Goal: Task Accomplishment & Management: Manage account settings

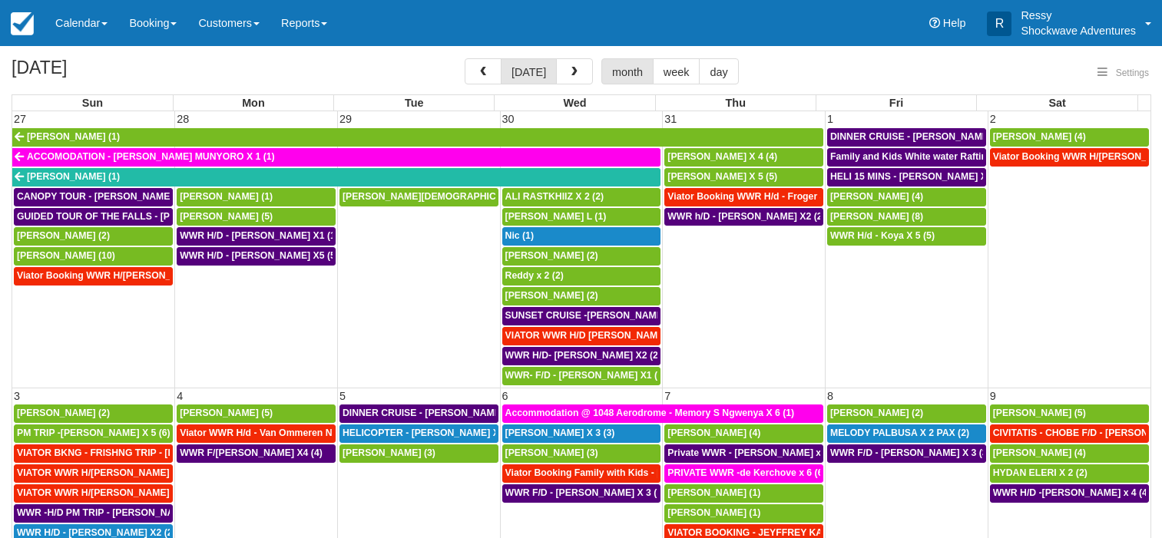
select select
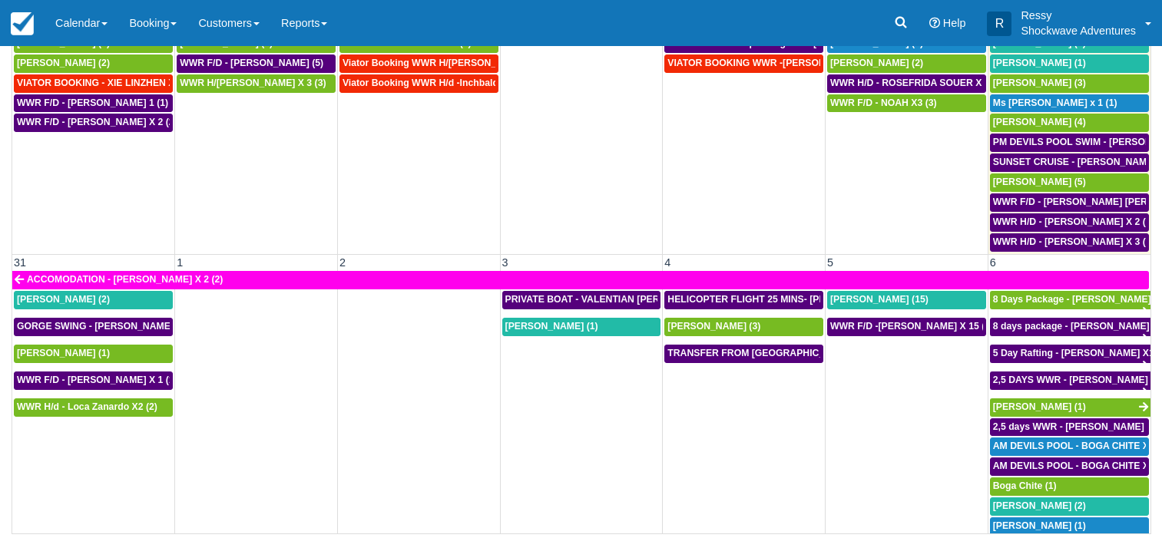
scroll to position [1114, 0]
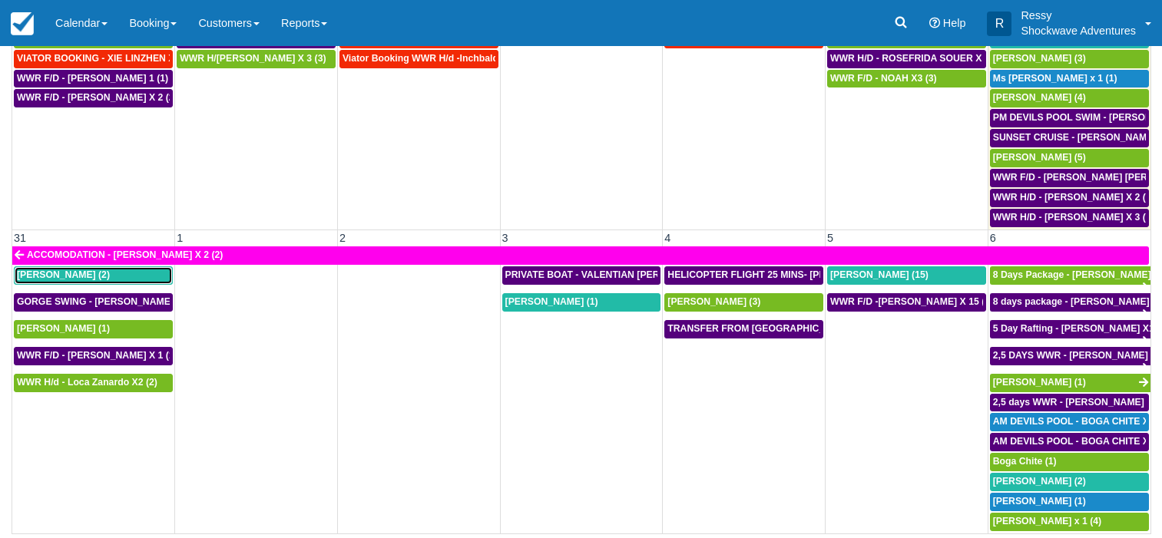
click at [57, 273] on span "Brad Sheer (2)" at bounding box center [63, 275] width 93 height 11
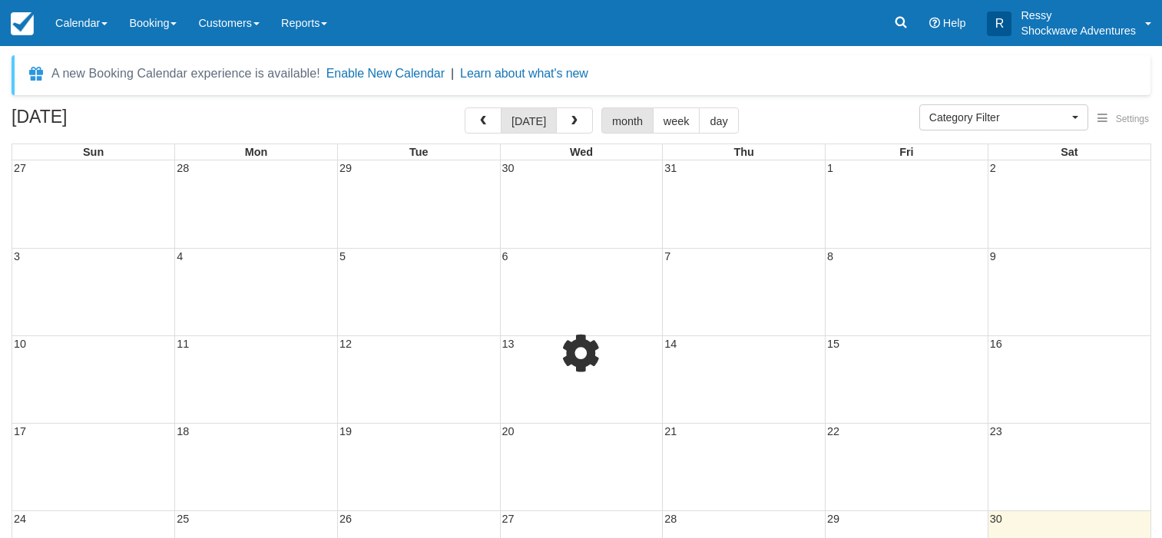
select select
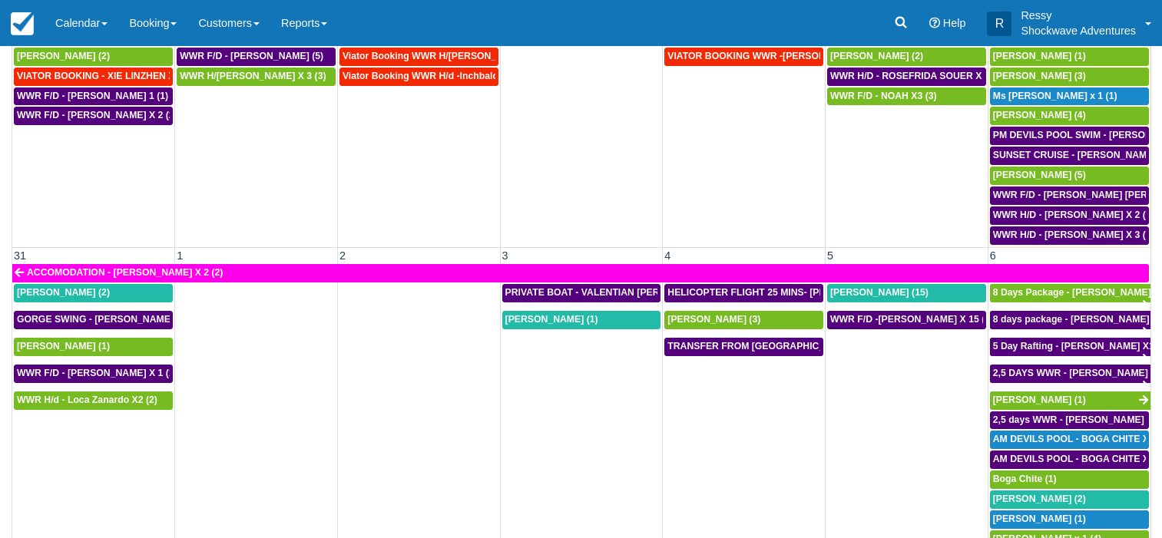
scroll to position [154, 0]
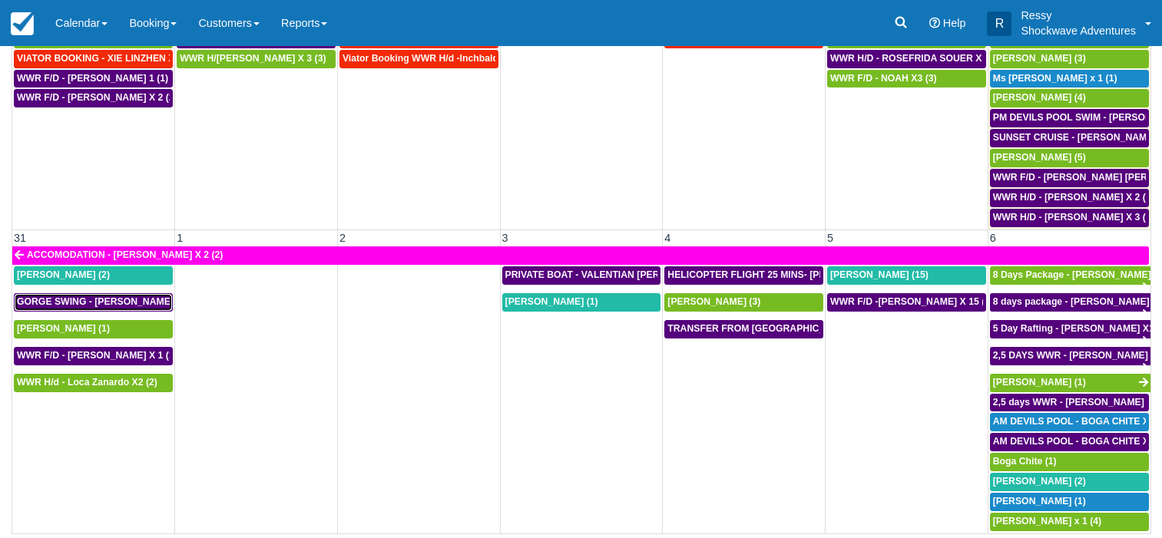
click at [148, 298] on span "GORGE SWING - Brad Sheer X 2 (2)" at bounding box center [110, 301] width 187 height 11
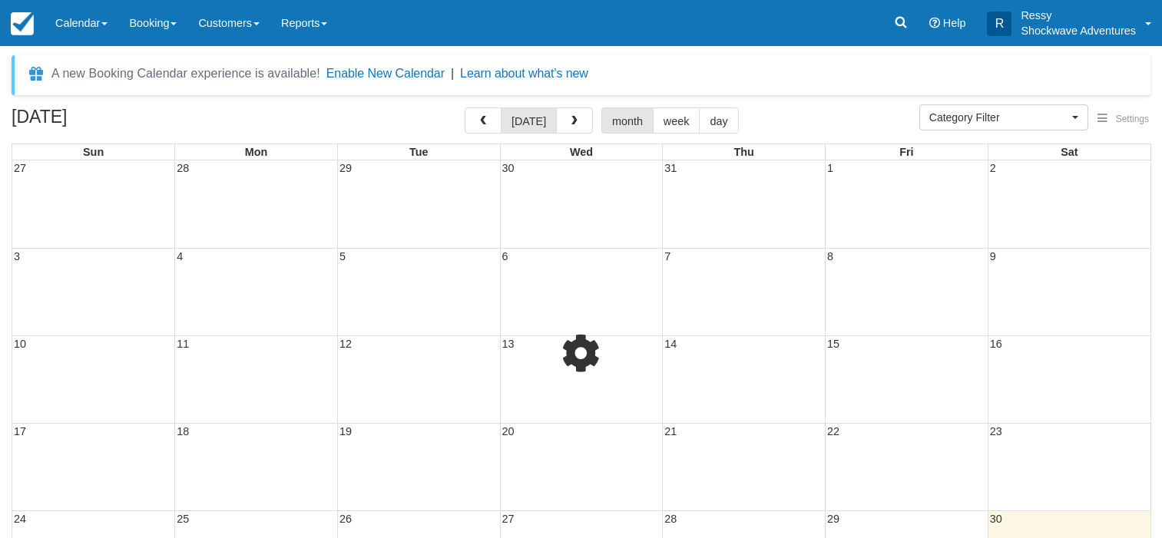
select select
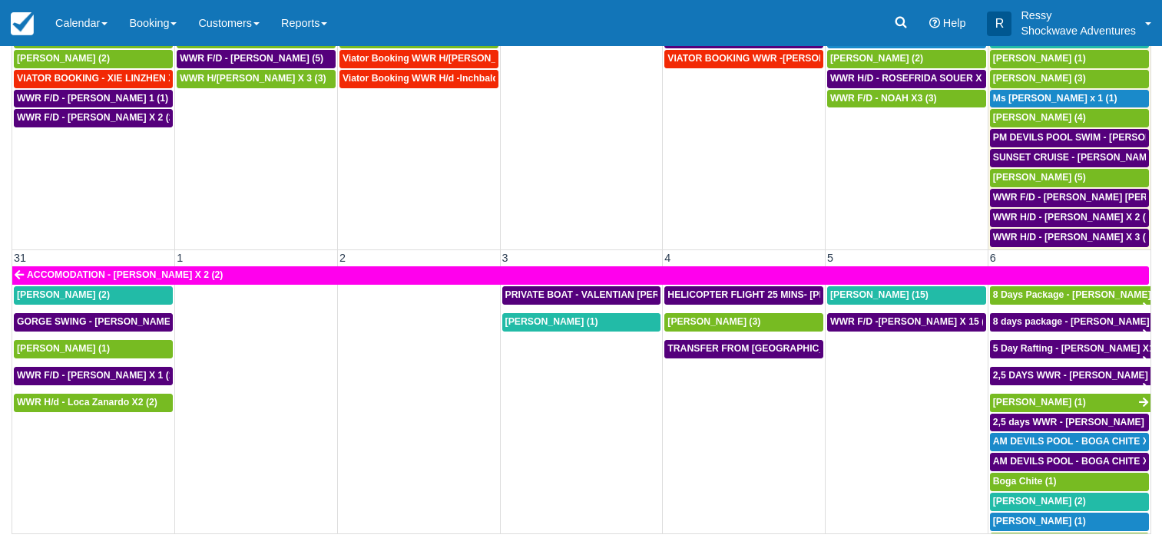
scroll to position [1114, 0]
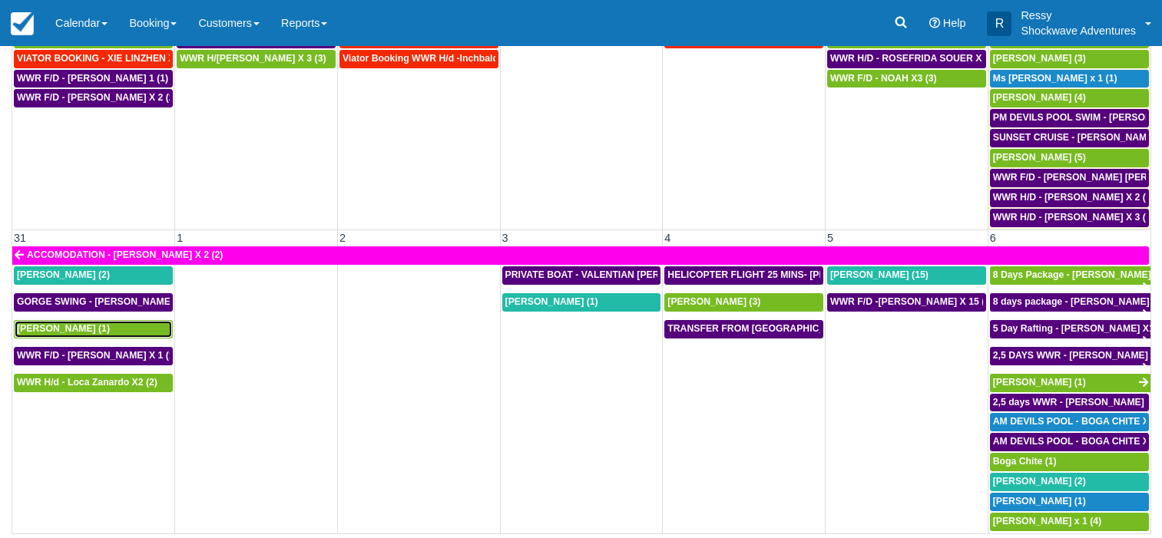
click at [108, 332] on div "Weihua Liu (1)" at bounding box center [93, 329] width 153 height 12
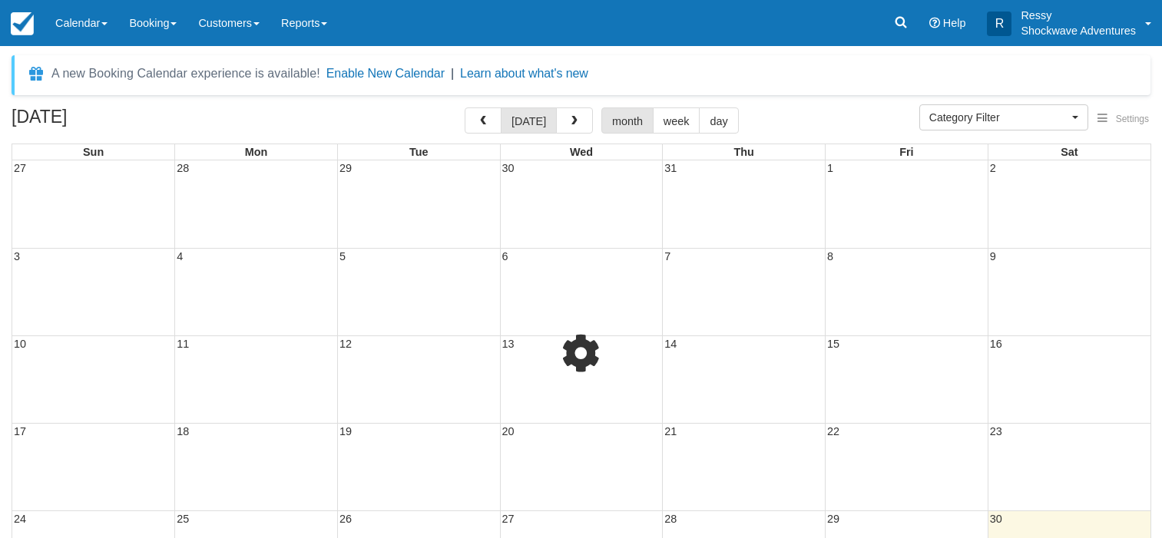
select select
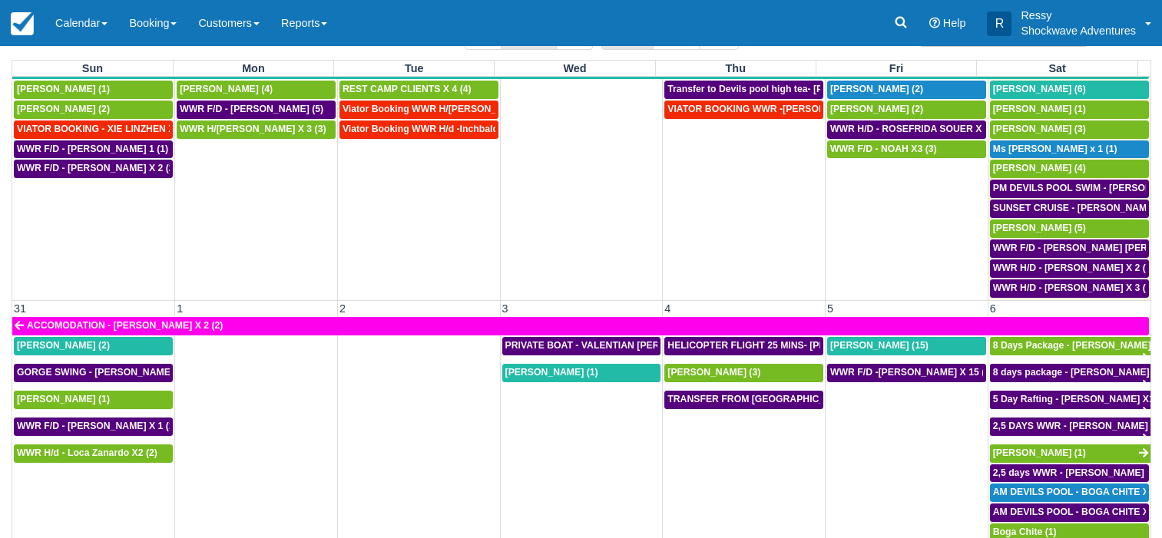
scroll to position [154, 0]
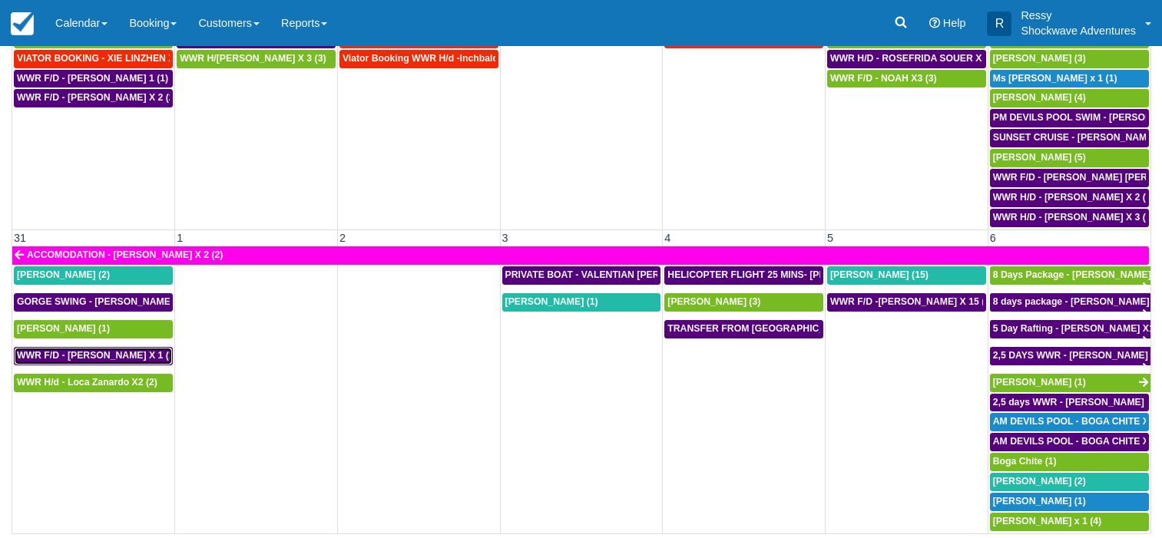
click at [91, 356] on span "WWR F/D - WEIHUA LIU X 1 (1)" at bounding box center [97, 355] width 161 height 11
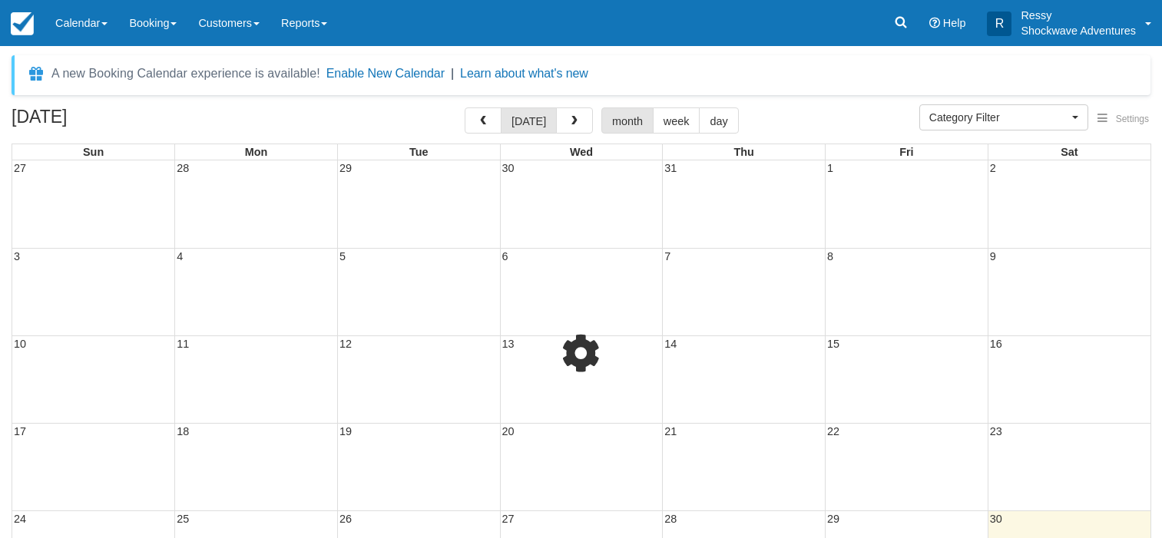
select select
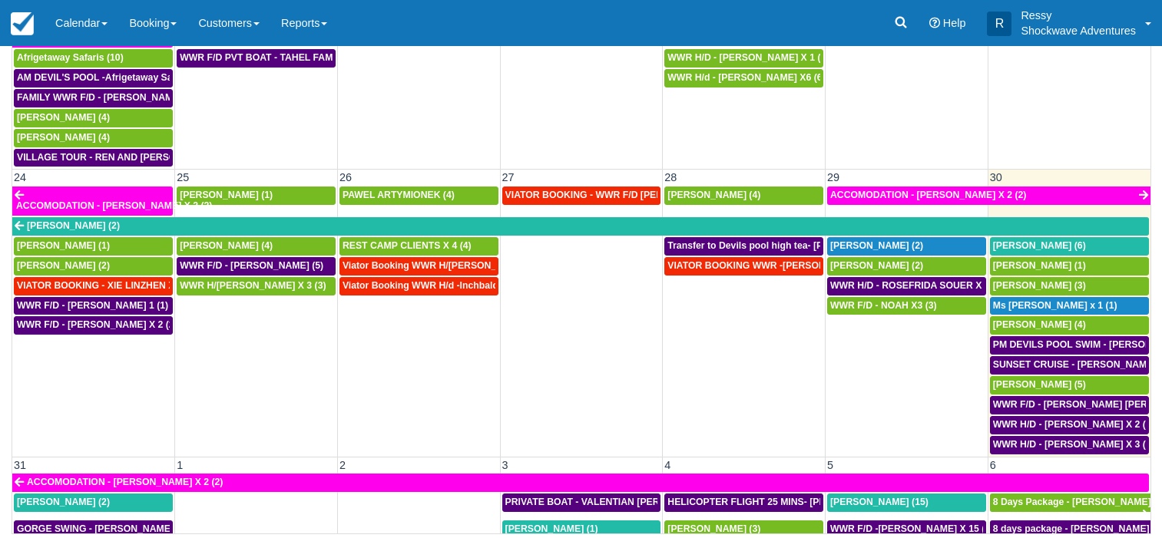
scroll to position [1114, 0]
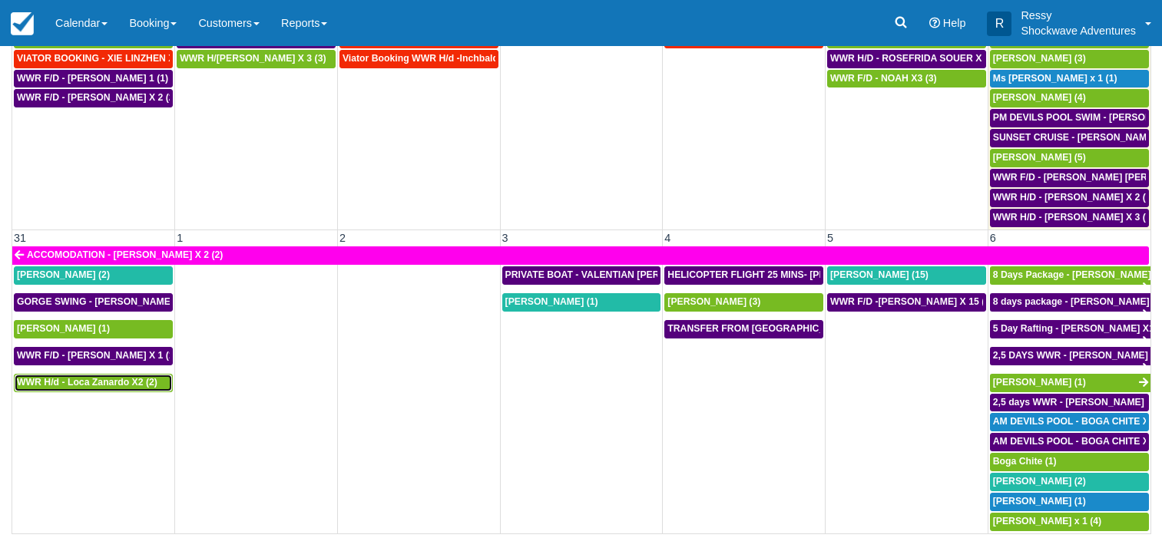
click at [91, 384] on span "WWR H/d - Loca Zanardo X2 (2)" at bounding box center [87, 382] width 141 height 11
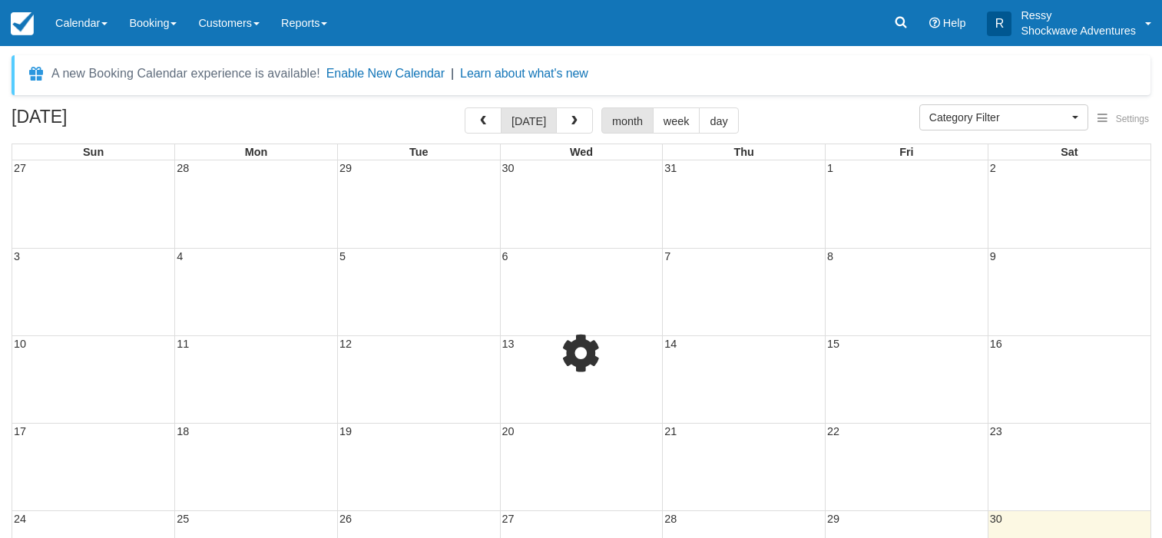
select select
